Goal: Task Accomplishment & Management: Complete application form

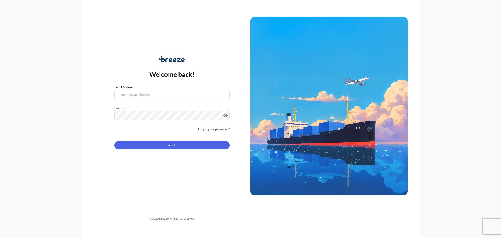
click at [146, 95] on input "Email Address" at bounding box center [171, 94] width 115 height 9
type input "[EMAIL_ADDRESS][DOMAIN_NAME]"
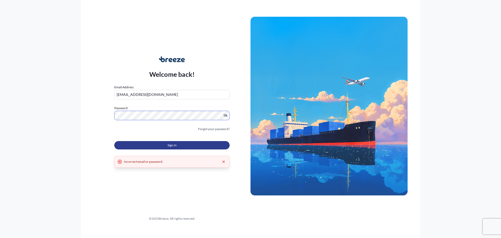
click at [133, 144] on button "Sign In" at bounding box center [171, 145] width 115 height 8
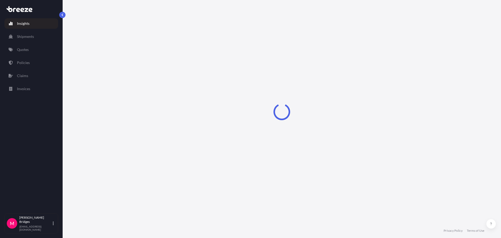
select select "2025"
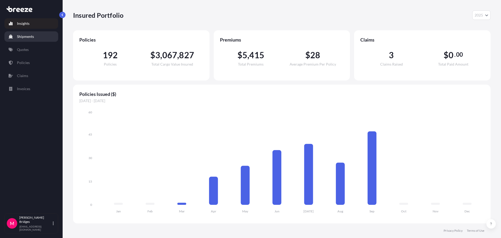
click at [29, 40] on link "Shipments" at bounding box center [31, 36] width 54 height 10
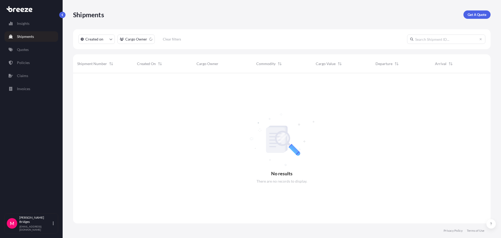
scroll to position [165, 414]
click at [28, 64] on p "Policies" at bounding box center [23, 62] width 13 height 5
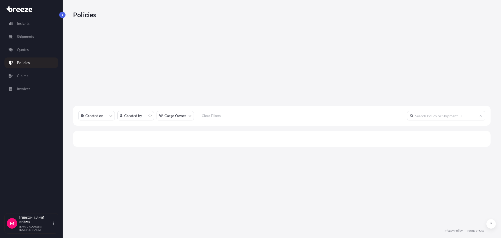
scroll to position [149, 414]
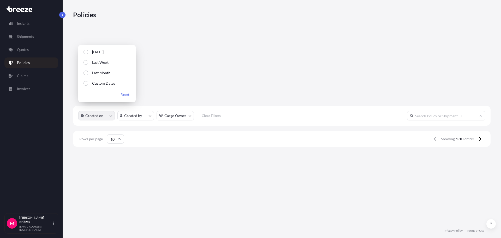
click at [105, 111] on button "Created on" at bounding box center [96, 115] width 37 height 9
click at [104, 63] on p "Last Week" at bounding box center [100, 62] width 16 height 5
click at [90, 83] on label "Custom Dates" at bounding box center [101, 83] width 27 height 5
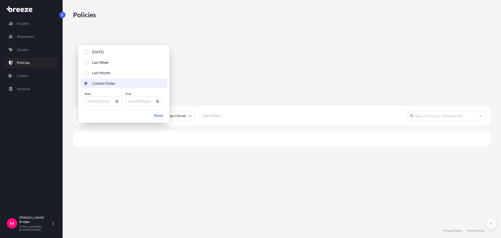
click at [115, 100] on icon "Calendar" at bounding box center [116, 101] width 3 height 3
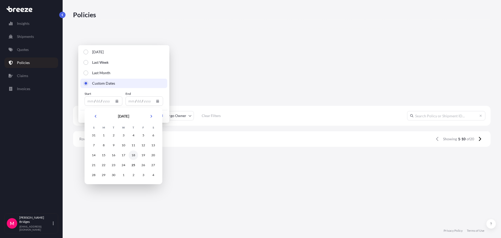
click at [132, 155] on div "18" at bounding box center [133, 154] width 9 height 9
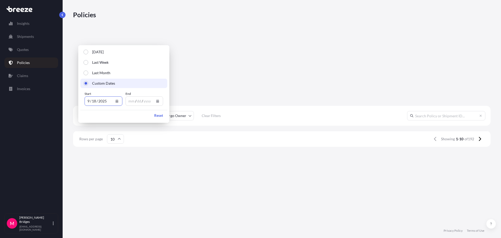
click at [158, 100] on icon "Calendar" at bounding box center [157, 101] width 3 height 3
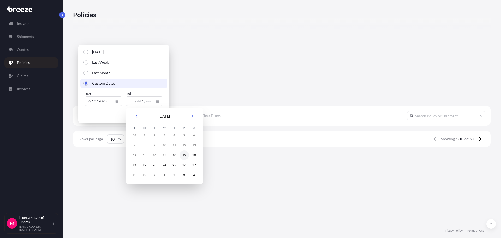
click at [185, 156] on div "19" at bounding box center [184, 154] width 9 height 9
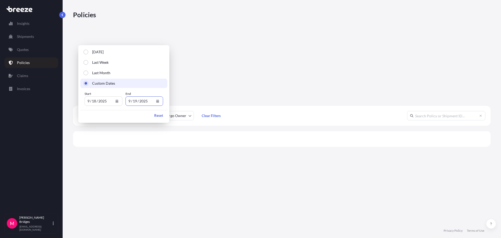
click at [269, 106] on div "Created on 1 Created by Cargo Owner Clear Filters" at bounding box center [282, 116] width 418 height 20
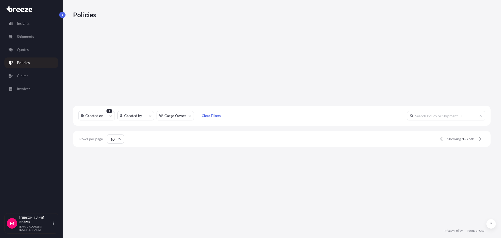
click at [270, 106] on div "Created on 1 Created by Cargo Owner Clear Filters" at bounding box center [282, 116] width 418 height 20
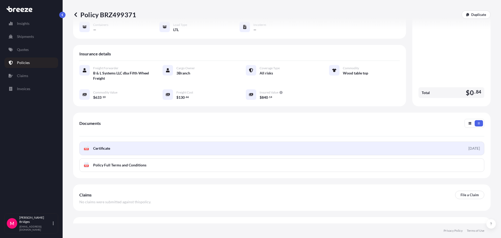
scroll to position [76, 0]
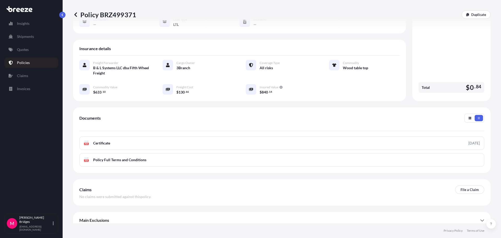
click at [461, 187] on p "File a Claim" at bounding box center [470, 189] width 18 height 5
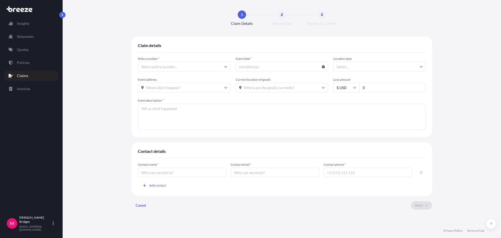
type input "BRZ499371"
click at [261, 69] on input "Event date *" at bounding box center [282, 66] width 93 height 9
click at [324, 68] on input "Event date *" at bounding box center [282, 66] width 93 height 9
click at [324, 66] on icon at bounding box center [323, 66] width 3 height 3
click at [265, 82] on icon at bounding box center [263, 83] width 2 height 3
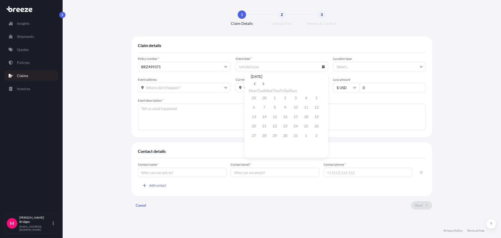
click at [299, 82] on div "[DATE]" at bounding box center [286, 80] width 75 height 15
click at [259, 82] on button at bounding box center [255, 84] width 8 height 8
click at [282, 130] on button "25" at bounding box center [285, 126] width 8 height 8
type input "[DATE]"
click at [416, 67] on input "Location type" at bounding box center [380, 66] width 93 height 9
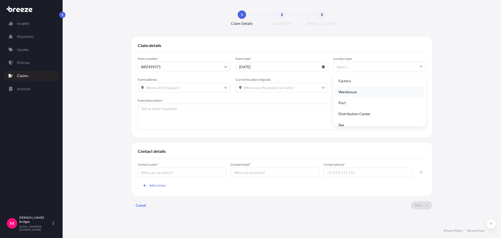
click at [378, 90] on div "Warehouse" at bounding box center [380, 92] width 89 height 10
type input "Warehouse"
click at [187, 89] on input "Event address" at bounding box center [184, 87] width 93 height 9
click at [190, 85] on input "Event address" at bounding box center [184, 87] width 93 height 9
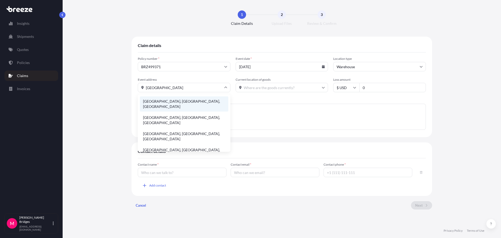
click at [173, 100] on li "[GEOGRAPHIC_DATA], [GEOGRAPHIC_DATA], [GEOGRAPHIC_DATA]" at bounding box center [184, 103] width 89 height 15
type input "[GEOGRAPHIC_DATA], [GEOGRAPHIC_DATA], [GEOGRAPHIC_DATA]"
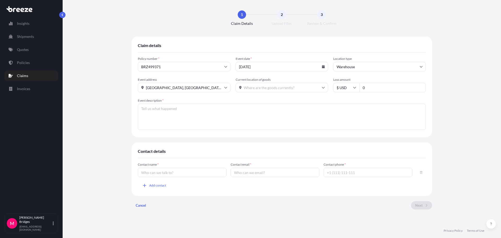
click at [280, 89] on input "Current location of goods" at bounding box center [282, 87] width 93 height 9
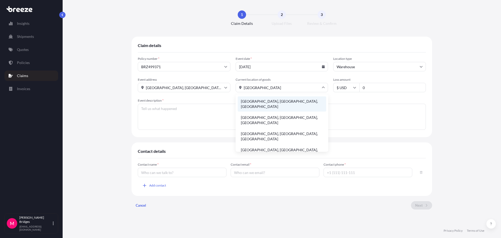
click at [277, 101] on li "[GEOGRAPHIC_DATA], [GEOGRAPHIC_DATA], [GEOGRAPHIC_DATA]" at bounding box center [282, 103] width 89 height 15
type input "[GEOGRAPHIC_DATA], [GEOGRAPHIC_DATA], [GEOGRAPHIC_DATA]"
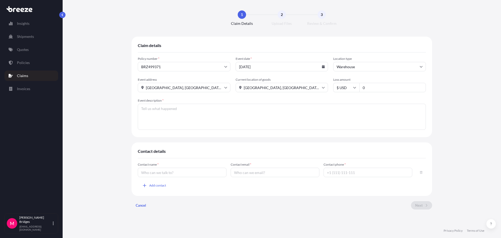
click at [386, 87] on input "0" at bounding box center [393, 87] width 67 height 9
type input "567.94"
click at [450, 99] on div "Claim details Policy number * BRZ499371 Event date * [DATE] Location type Wareh…" at bounding box center [282, 125] width 418 height 177
click at [209, 114] on textarea "Event description *" at bounding box center [282, 117] width 288 height 26
type textarea "The cargo was picked up in good condition and delivered with damages."
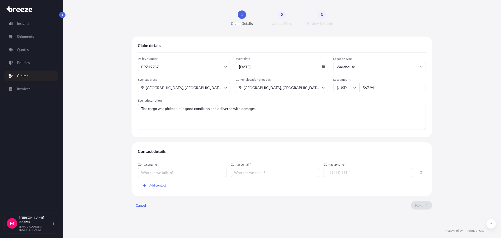
click at [96, 96] on div "Claim details Policy number * BRZ499371 Event date * [DATE] Location type Wareh…" at bounding box center [282, 125] width 418 height 177
click at [162, 173] on input "Contact name *" at bounding box center [182, 172] width 89 height 9
type input "[PERSON_NAME]"
type input "m"
type input "[EMAIL_ADDRESS][DOMAIN_NAME]"
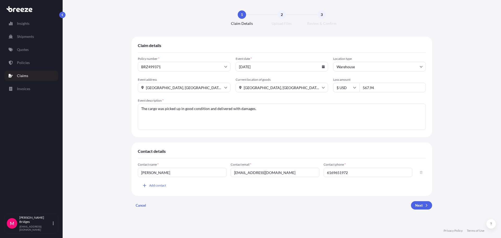
type input "6169651972"
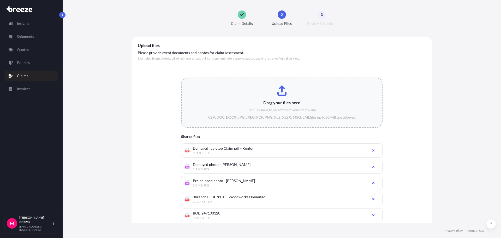
type input "C:\fakepath\POD_247103120.pdf"
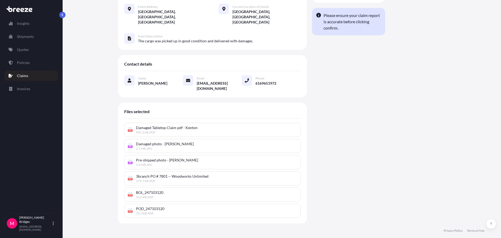
scroll to position [75, 0]
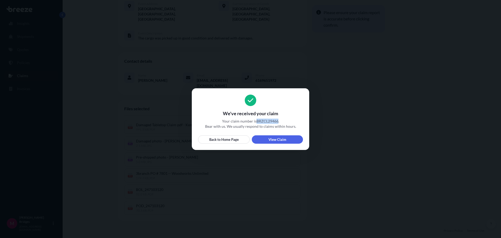
drag, startPoint x: 278, startPoint y: 121, endPoint x: 256, endPoint y: 121, distance: 21.7
click at [256, 121] on span "Your claim number is BRZCL29466 ." at bounding box center [250, 121] width 105 height 5
copy span "BRZCL29466"
click at [292, 113] on span "We've received your claim" at bounding box center [250, 113] width 105 height 6
click at [267, 140] on link "View Claim" at bounding box center [277, 139] width 51 height 8
